Goal: Task Accomplishment & Management: Use online tool/utility

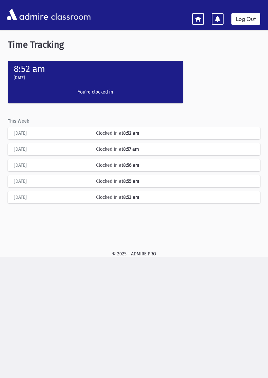
click at [241, 22] on link "Log Out" at bounding box center [246, 19] width 29 height 12
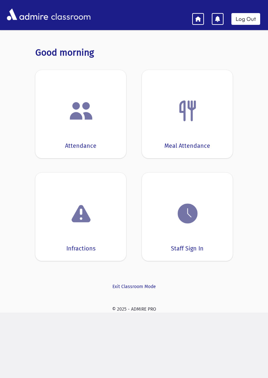
click at [194, 221] on img at bounding box center [187, 213] width 25 height 25
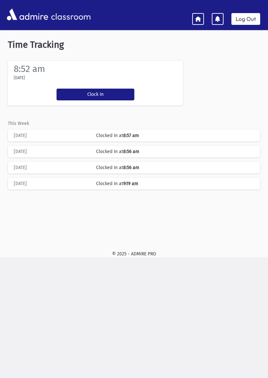
click at [103, 93] on button "Clock In" at bounding box center [96, 95] width 78 height 12
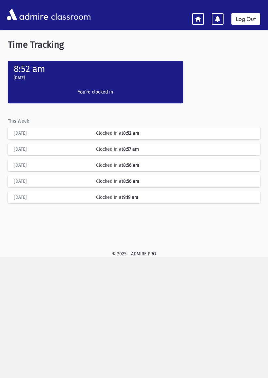
click at [199, 19] on icon at bounding box center [198, 19] width 6 height 6
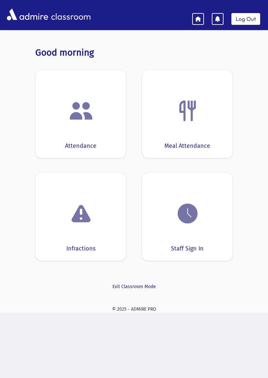
click at [92, 122] on img at bounding box center [81, 110] width 25 height 25
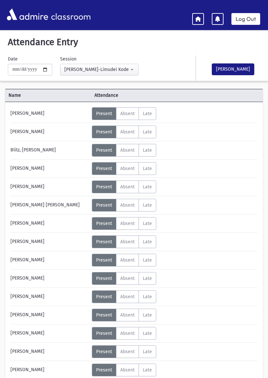
click at [225, 67] on button "Mark Done" at bounding box center [233, 69] width 43 height 12
click at [199, 18] on icon at bounding box center [198, 19] width 6 height 6
